Goal: Task Accomplishment & Management: Use online tool/utility

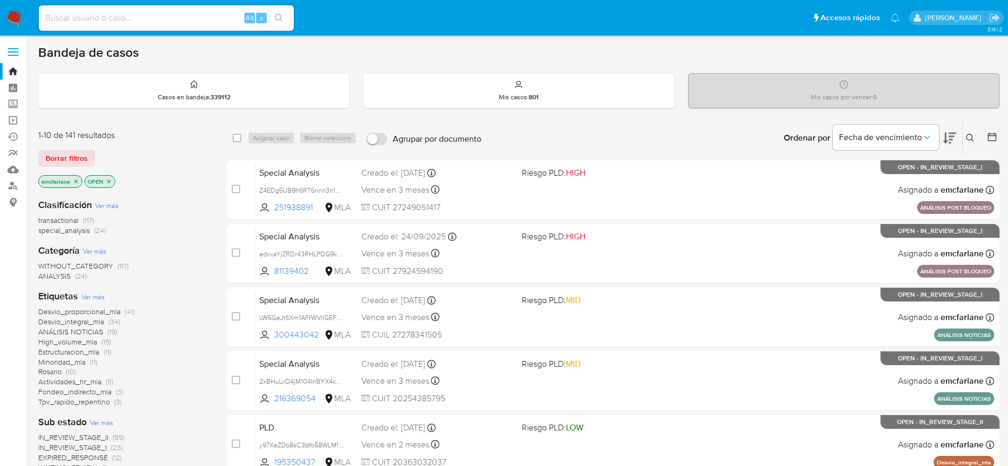
click at [68, 26] on div "Alt s" at bounding box center [166, 18] width 255 height 26
click at [67, 18] on input at bounding box center [166, 18] width 255 height 14
paste input "a2qToUpb4xhKt34TpYltOwU6"
type input "a2qToUpb4xhKt34TpYltOwU6"
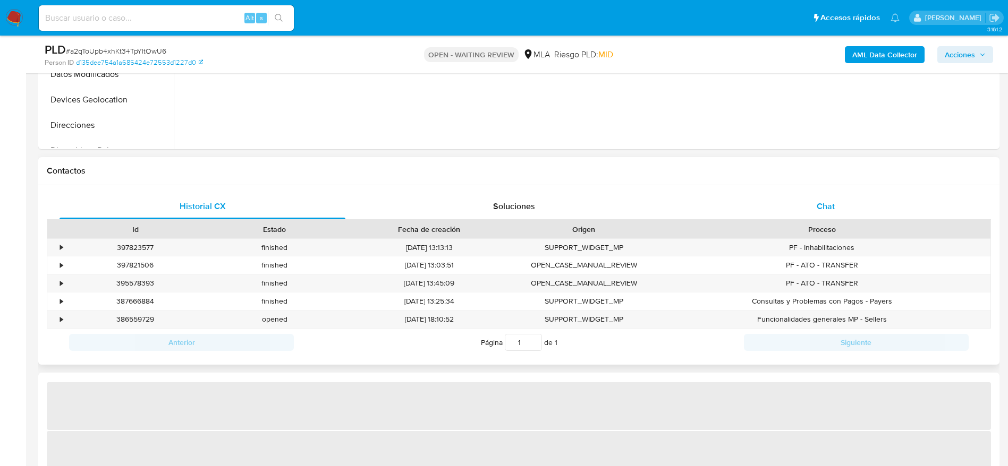
select select "10"
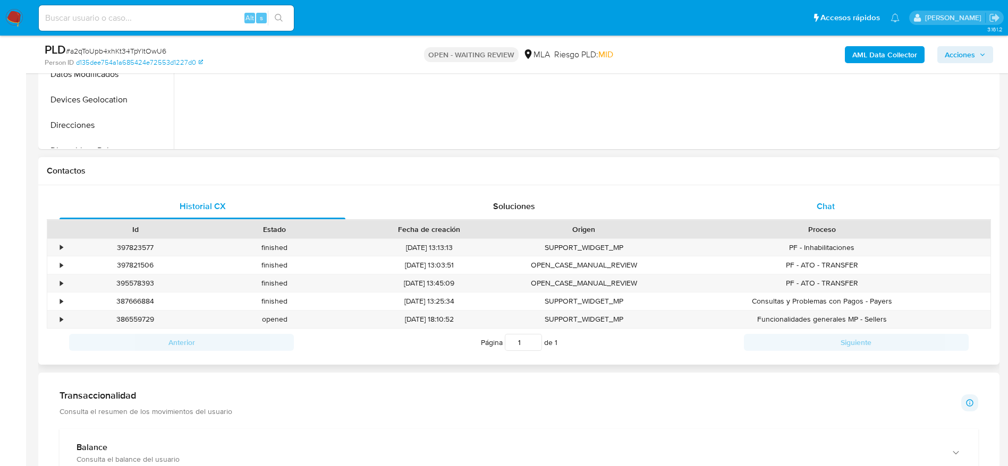
click at [827, 215] on div "Chat" at bounding box center [826, 207] width 286 height 26
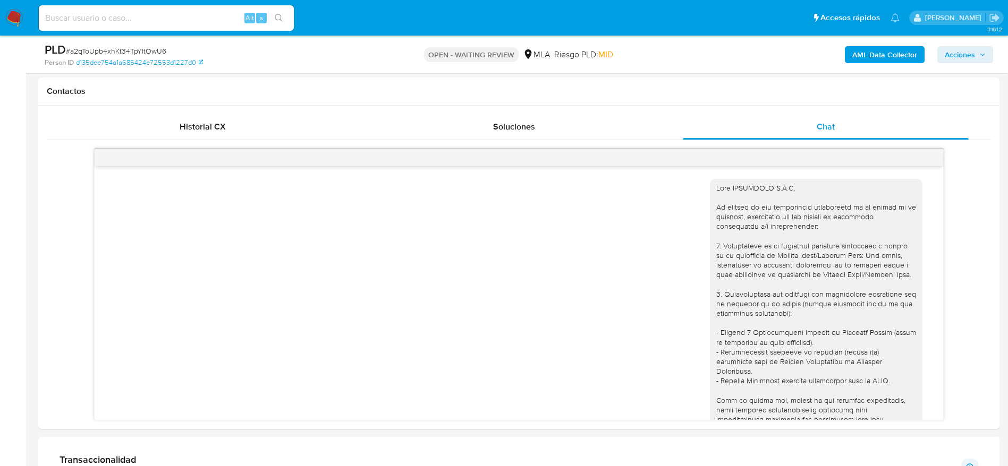
click at [155, 18] on input at bounding box center [166, 18] width 255 height 14
paste input "HpeLF0BGv4TW4D8eLHGj2omN"
type input "HpeLF0BGv4TW4D8eLHGj2omN"
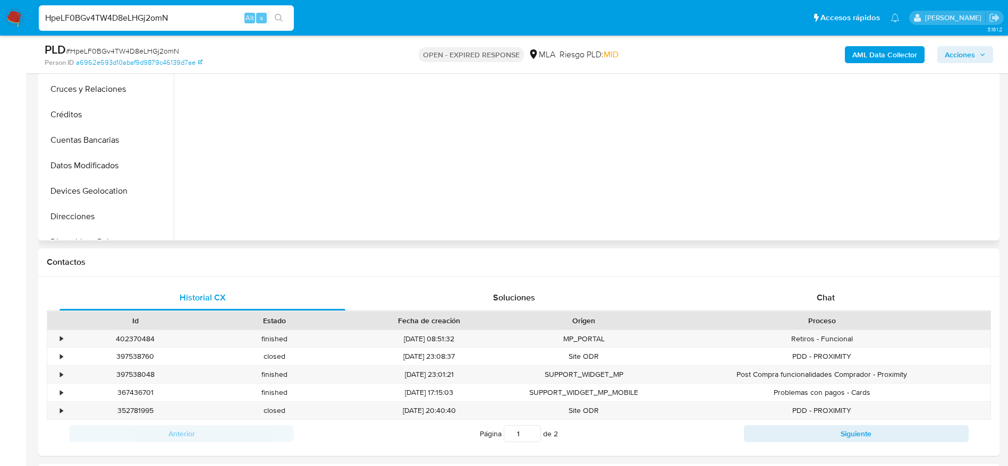
select select "10"
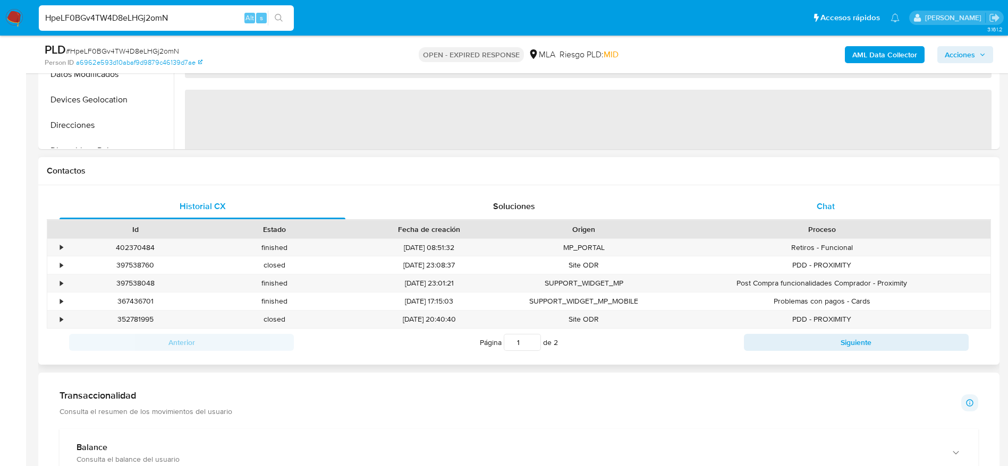
click at [834, 206] on span "Chat" at bounding box center [826, 206] width 18 height 12
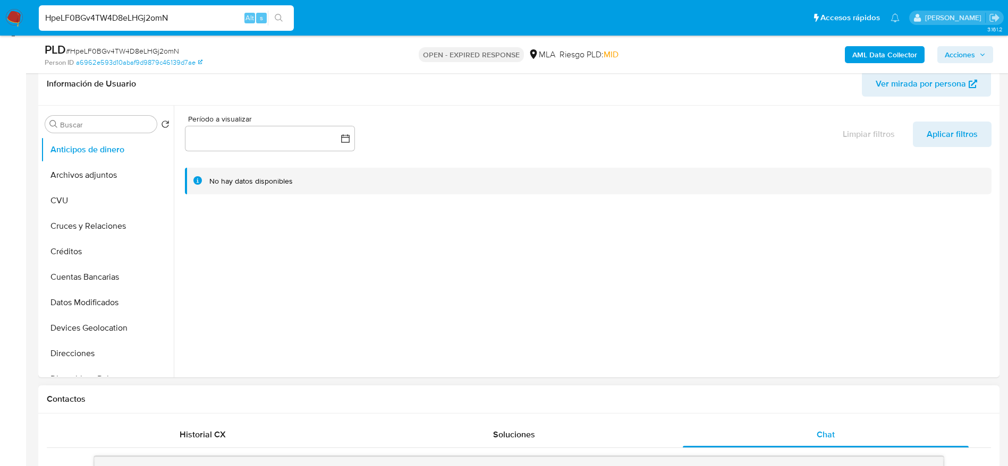
scroll to position [159, 0]
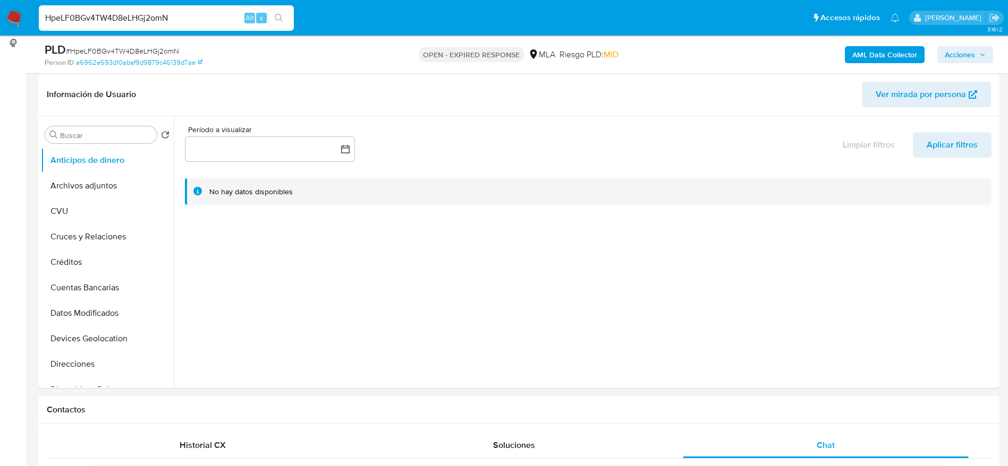
click at [184, 14] on input "HpeLF0BGv4TW4D8eLHGj2omN" at bounding box center [166, 18] width 255 height 14
paste input "R9cCtXhTMMmVqD1kPDUTRYuj"
type input "R9cCtXhTMMmVqD1kPDUTRYuj"
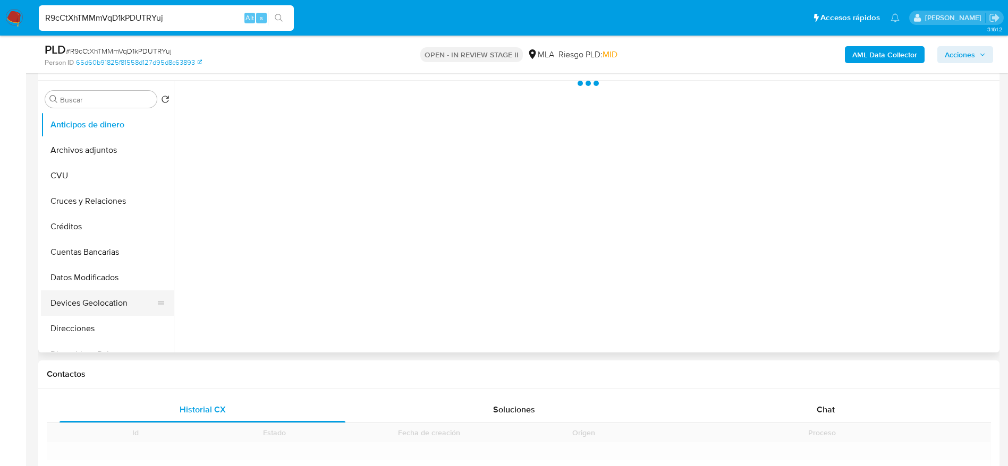
scroll to position [159, 0]
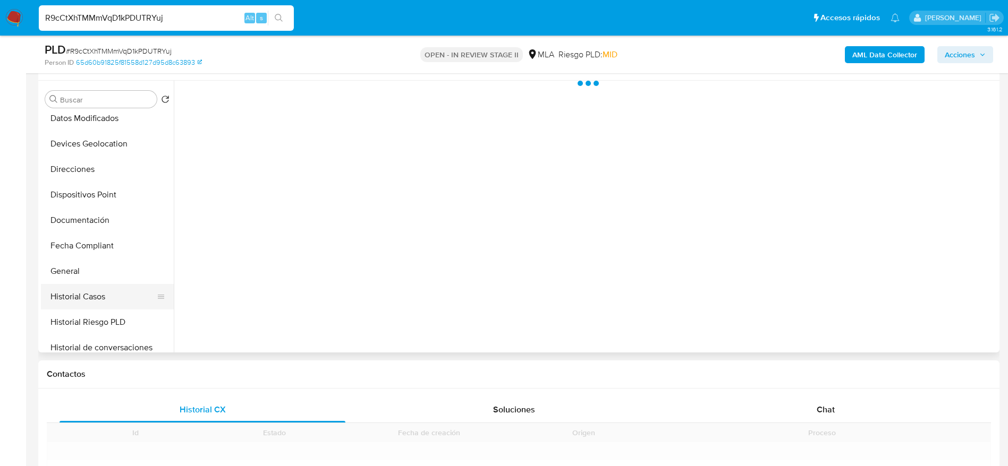
click at [108, 300] on button "Historial Casos" at bounding box center [103, 297] width 124 height 26
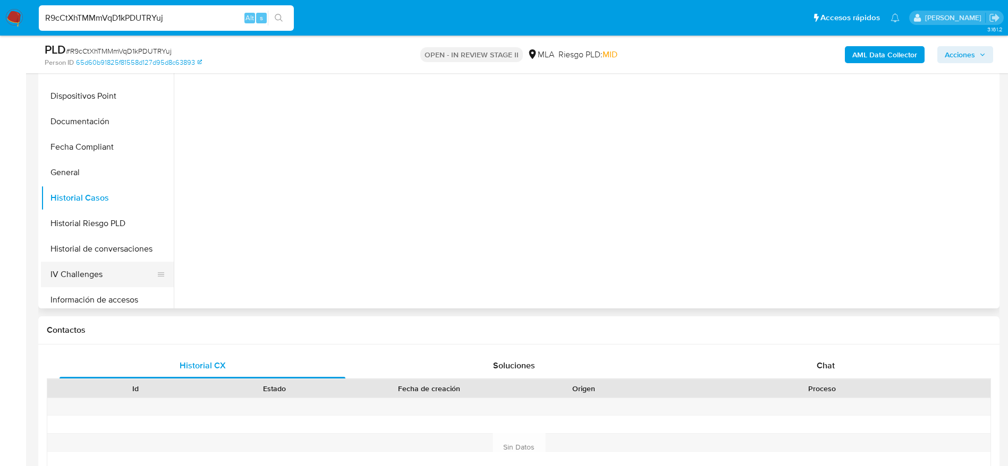
scroll to position [239, 0]
select select "10"
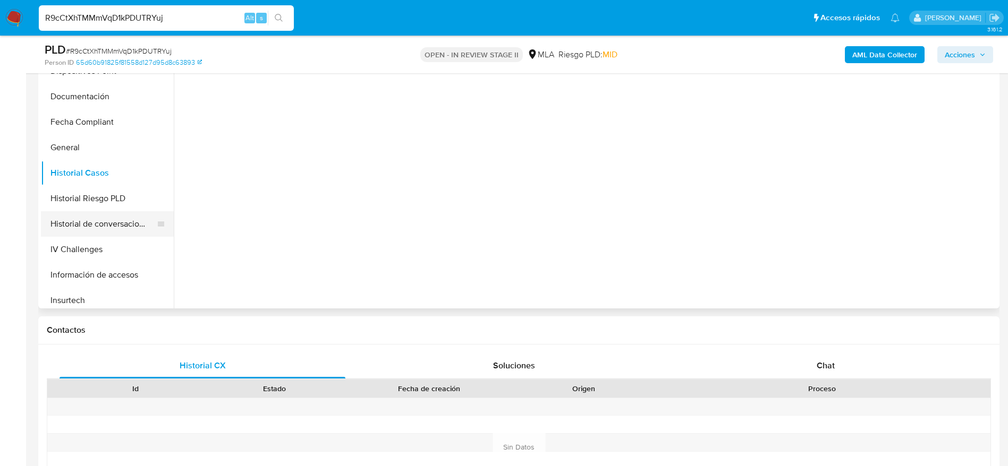
click at [135, 225] on button "Historial de conversaciones" at bounding box center [103, 224] width 124 height 26
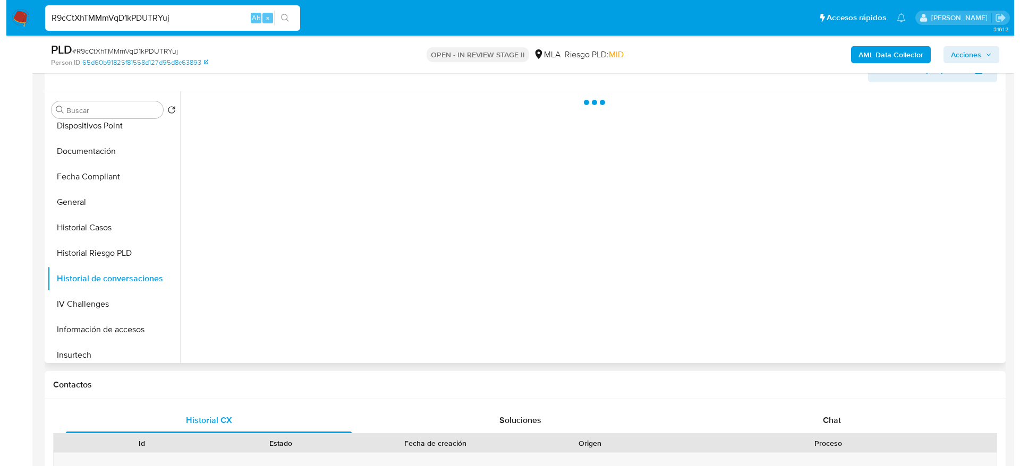
scroll to position [159, 0]
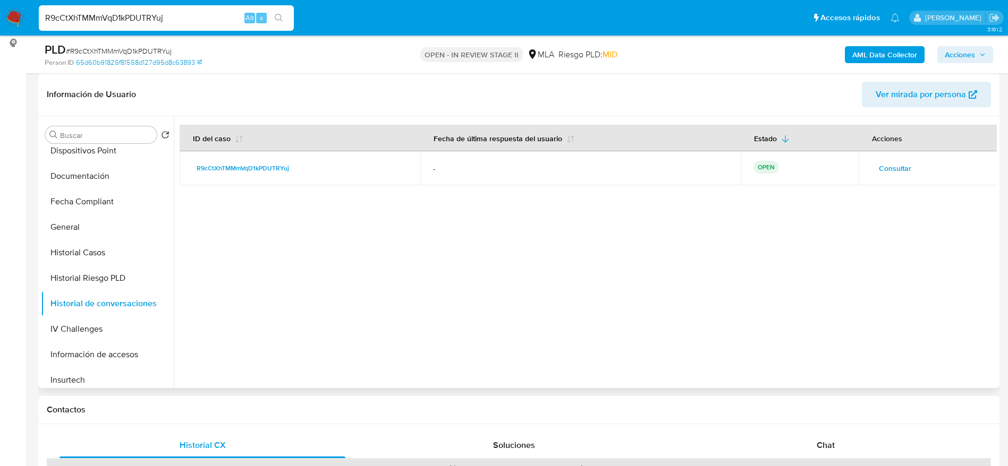
click at [896, 171] on span "Consultar" at bounding box center [895, 168] width 32 height 15
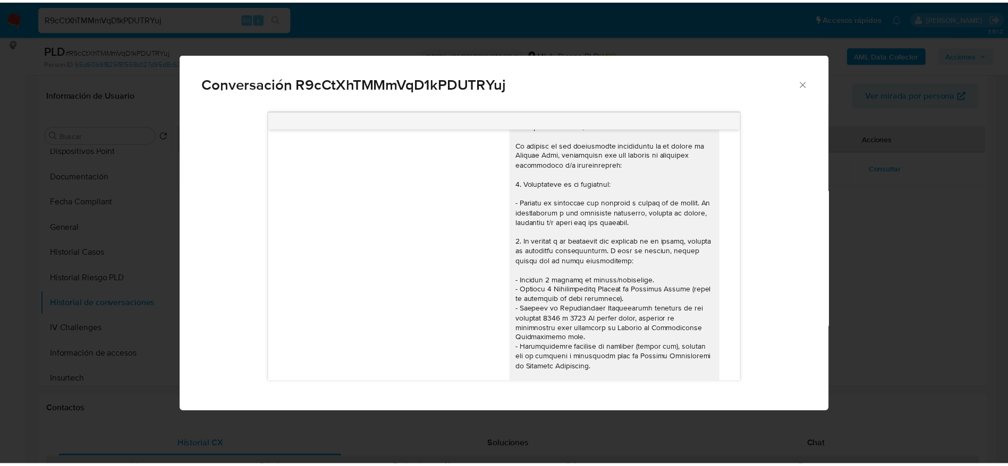
scroll to position [638, 0]
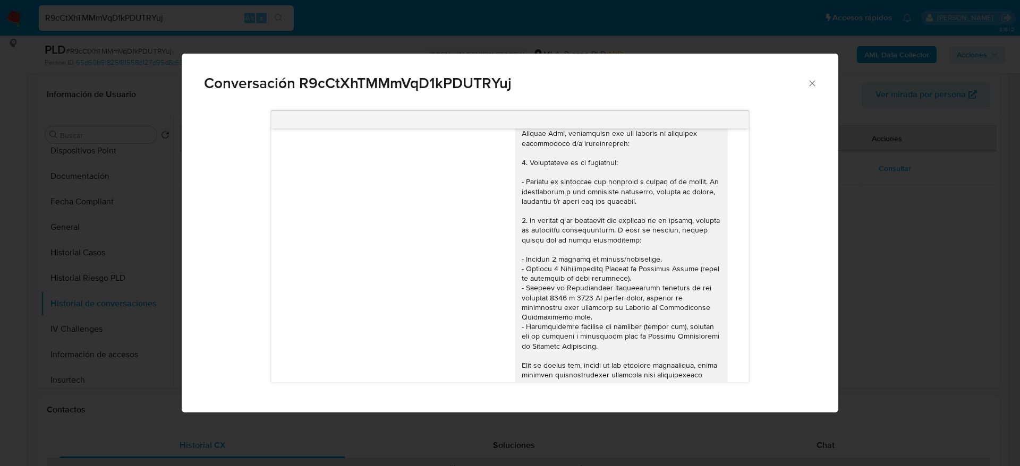
click at [810, 87] on icon "Cerrar" at bounding box center [812, 83] width 11 height 11
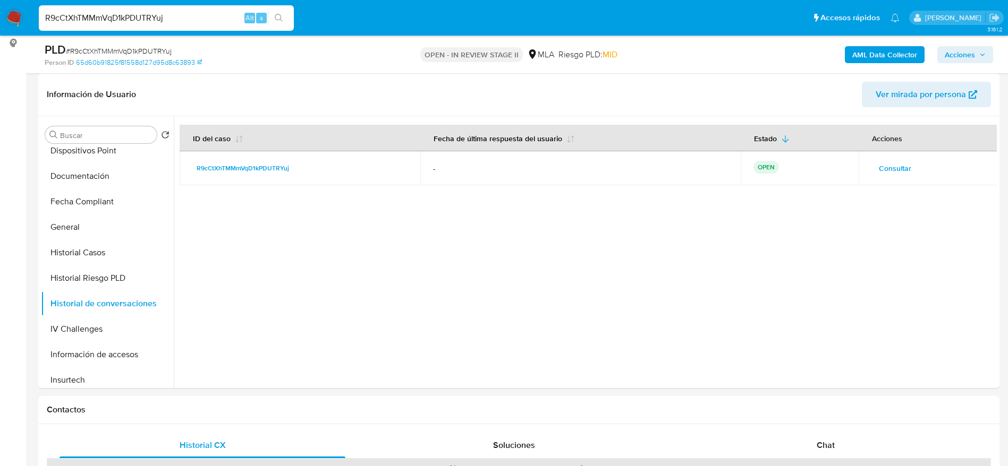
click at [10, 14] on img at bounding box center [14, 18] width 18 height 18
